Goal: Task Accomplishment & Management: Complete application form

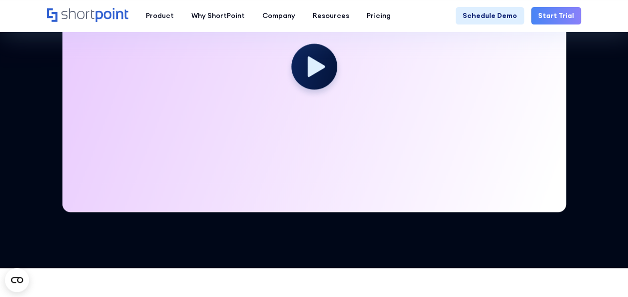
scroll to position [500, 0]
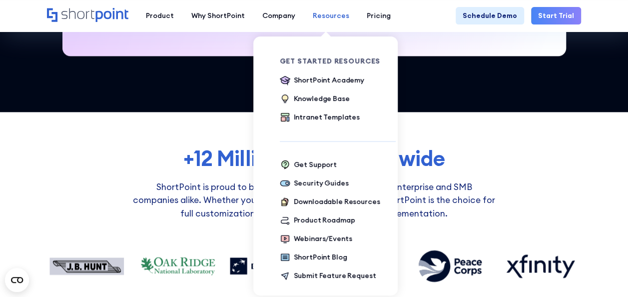
click at [334, 13] on div "Resources" at bounding box center [331, 15] width 36 height 10
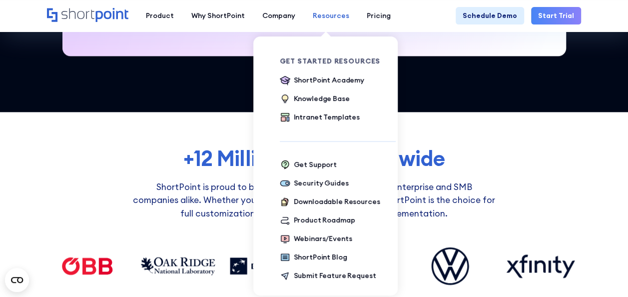
click at [331, 20] on div "Resources" at bounding box center [331, 15] width 36 height 10
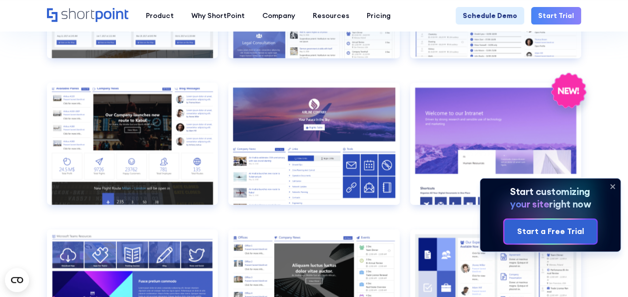
scroll to position [700, 0]
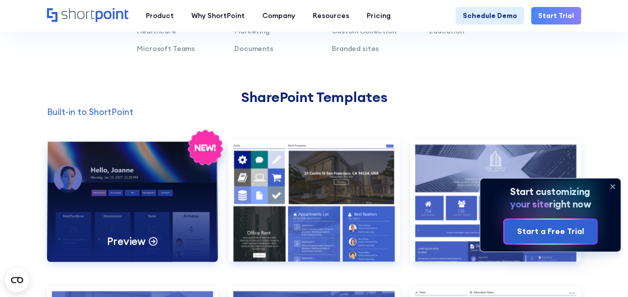
click at [161, 182] on div "Preview" at bounding box center [132, 200] width 171 height 122
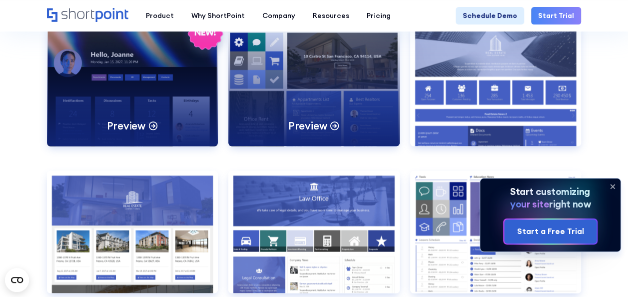
scroll to position [800, 0]
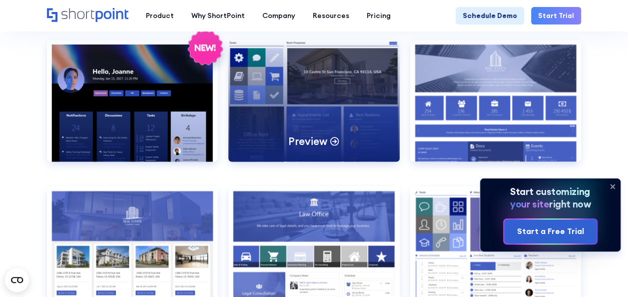
click at [351, 135] on div "Preview" at bounding box center [313, 100] width 171 height 122
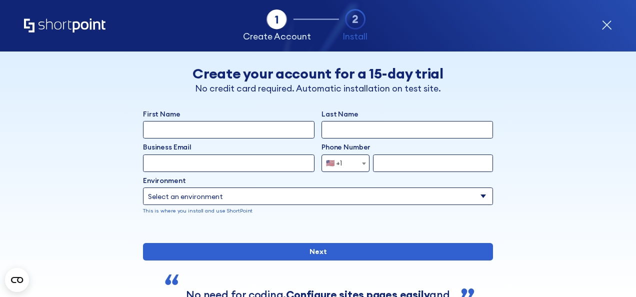
click at [192, 123] on input "First Name" at bounding box center [228, 129] width 171 height 17
type input "[PERSON_NAME]"
click at [335, 128] on input "Last Name" at bounding box center [406, 129] width 171 height 17
type input "Ramalho"
click at [266, 168] on input "Business Email" at bounding box center [228, 162] width 171 height 17
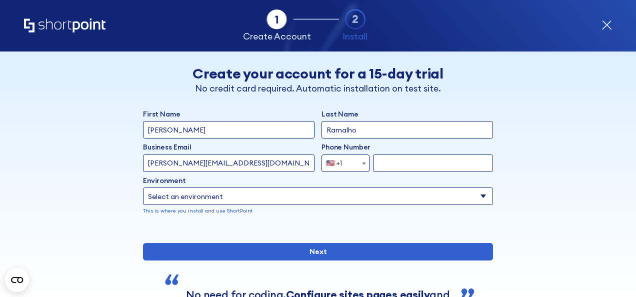
type input "[PERSON_NAME][EMAIL_ADDRESS][DOMAIN_NAME]"
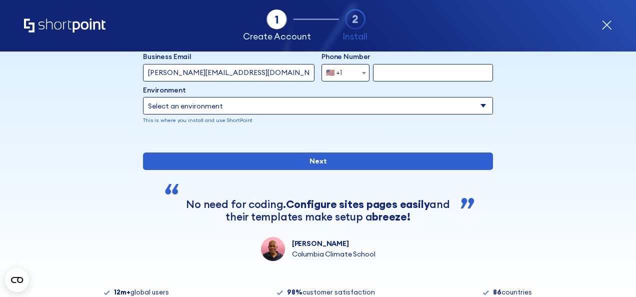
scroll to position [100, 0]
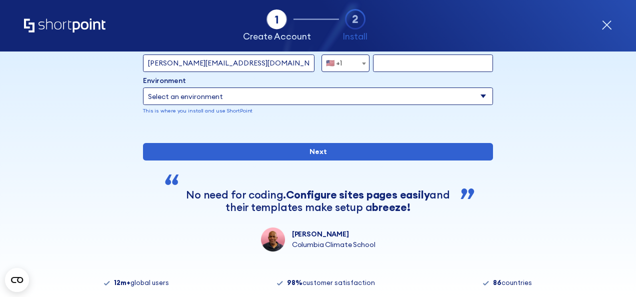
click at [341, 57] on span "🇺🇸 +1" at bounding box center [337, 62] width 30 height 17
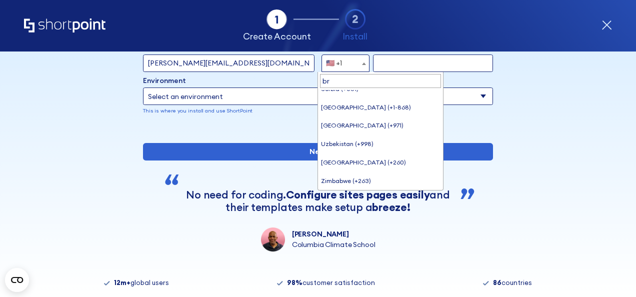
scroll to position [0, 0]
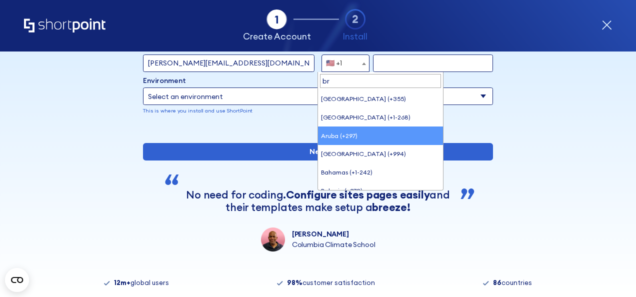
type input "bra"
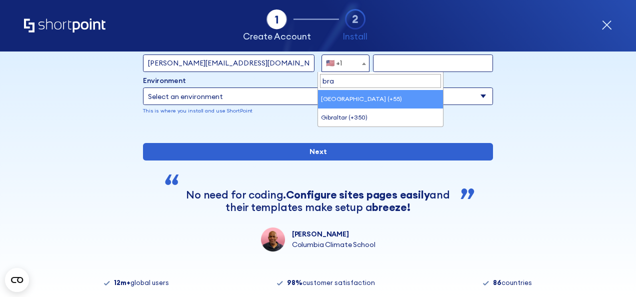
select select "+55"
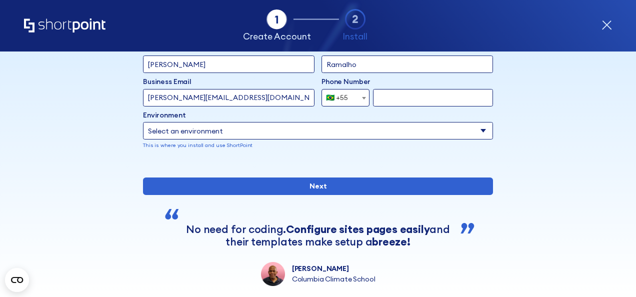
scroll to position [50, 0]
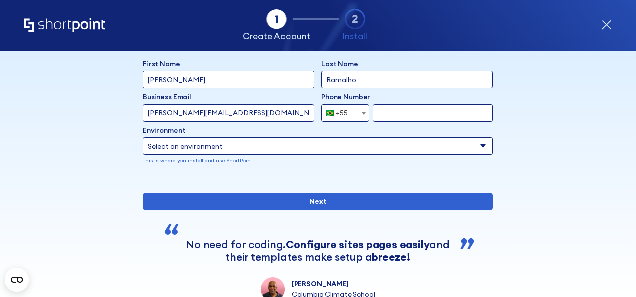
click at [391, 110] on input "form" at bounding box center [433, 112] width 120 height 17
type input "11956187524"
click at [265, 148] on select "Select an environment Microsoft 365 SharePoint Online SharePoint 2019 (On-Premi…" at bounding box center [318, 145] width 350 height 17
click at [251, 148] on select "Select an environment Microsoft 365 SharePoint Online SharePoint 2019 (On-Premi…" at bounding box center [318, 145] width 350 height 17
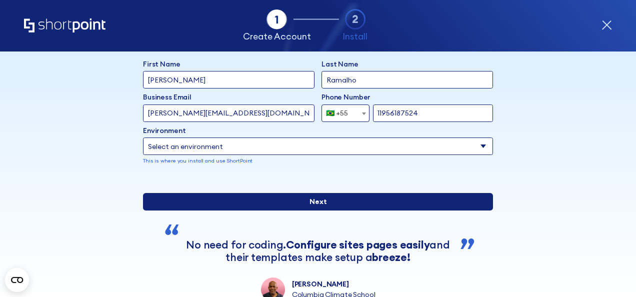
click at [271, 210] on input "Next" at bounding box center [318, 201] width 350 height 17
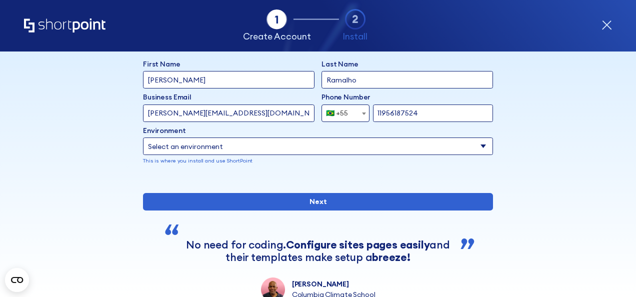
click at [241, 146] on select "Select an environment Microsoft 365 SharePoint Online SharePoint 2019 (On-Premi…" at bounding box center [318, 145] width 350 height 17
click at [143, 137] on select "Select an environment Microsoft 365 SharePoint Online SharePoint 2019 (On-Premi…" at bounding box center [318, 145] width 350 height 17
click at [273, 147] on select "Select an environment Microsoft 365 SharePoint Online SharePoint 2019 (On-Premi…" at bounding box center [318, 145] width 350 height 17
select select "SharePoint Online"
click at [143, 137] on select "Select an environment Microsoft 365 SharePoint Online SharePoint 2019 (On-Premi…" at bounding box center [318, 145] width 350 height 17
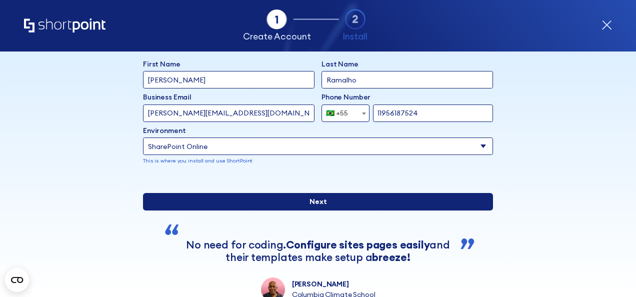
click at [271, 210] on input "Next" at bounding box center [318, 201] width 350 height 17
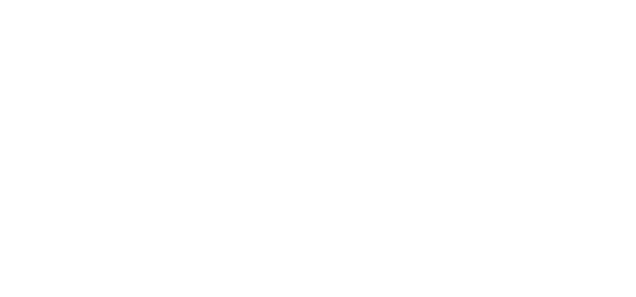
select select "+55"
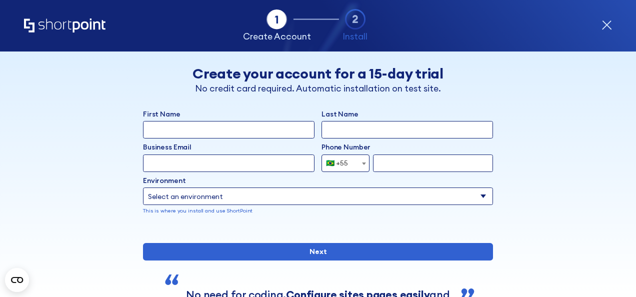
click at [354, 20] on icon "form" at bounding box center [354, 19] width 5 height 8
